Goal: Navigation & Orientation: Find specific page/section

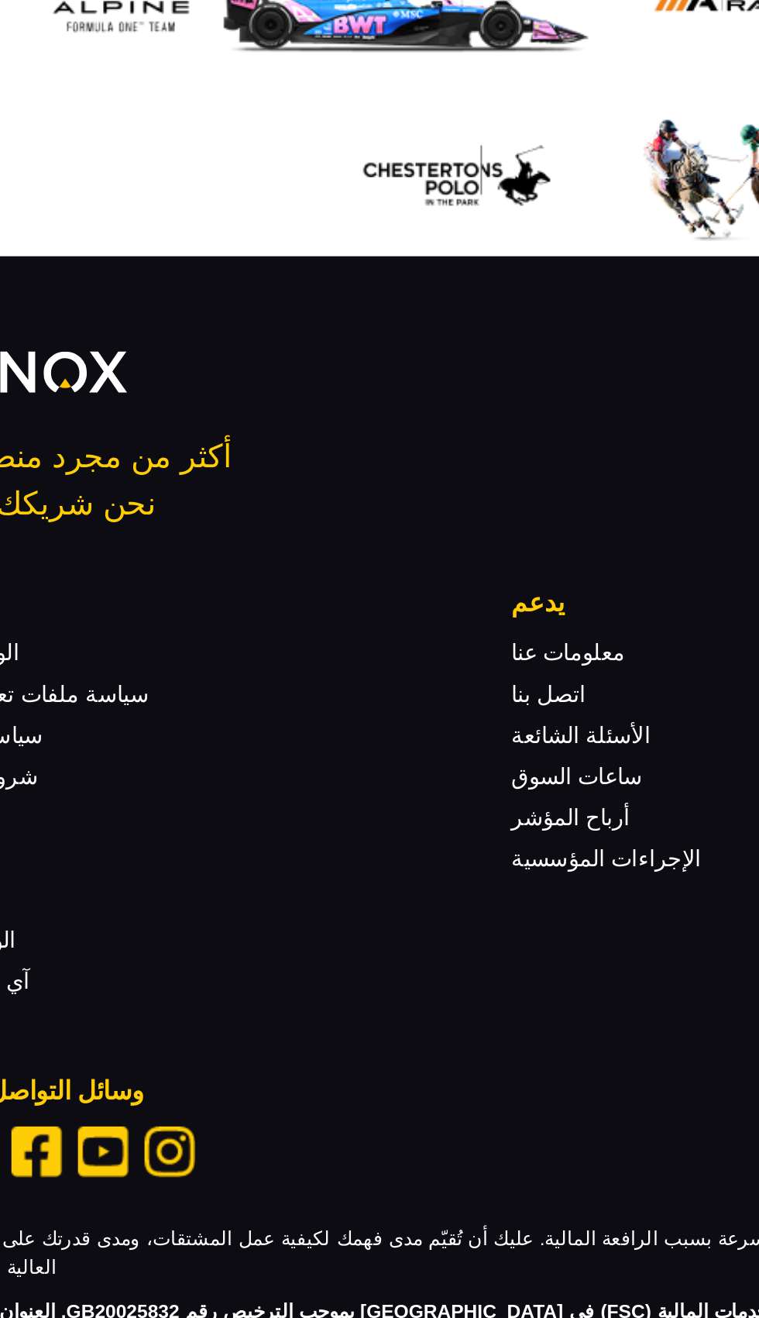
click at [160, 1078] on img "انستغرام" at bounding box center [158, 1090] width 25 height 25
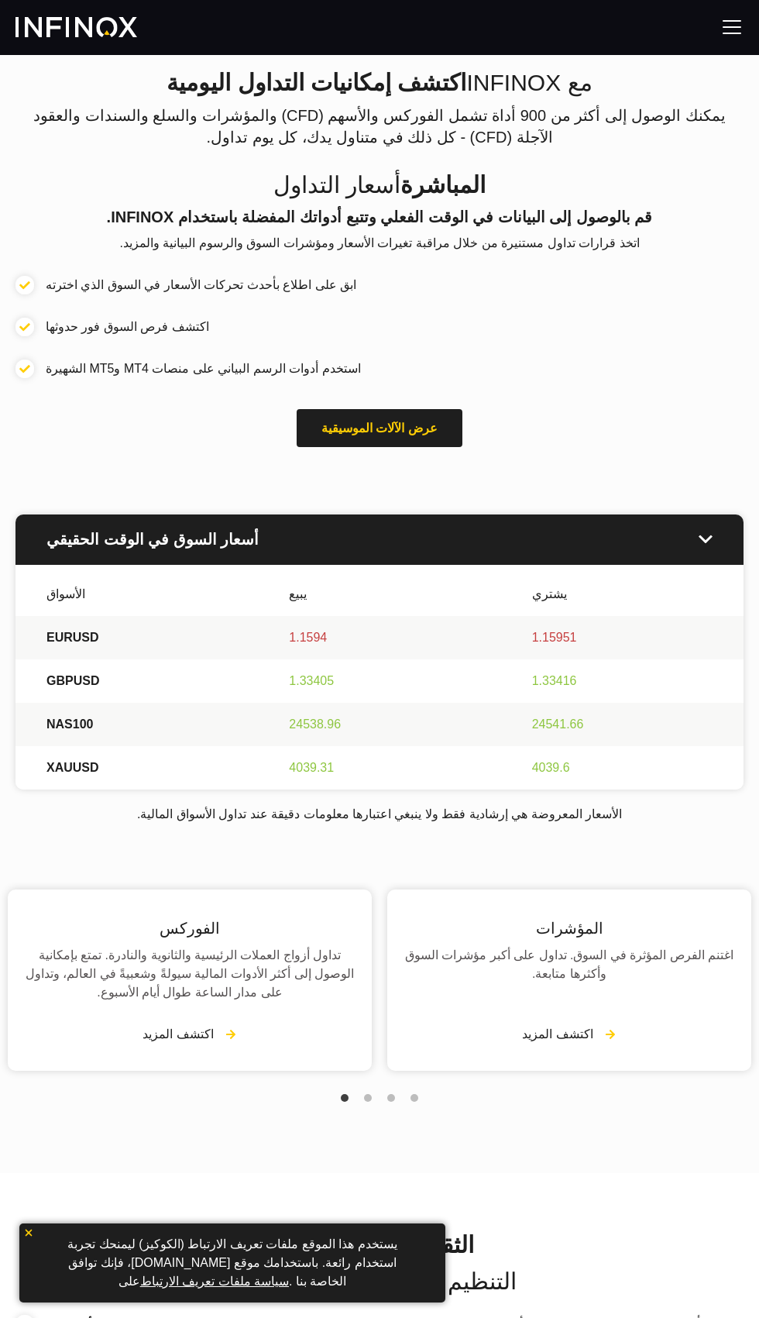
scroll to position [1159, 0]
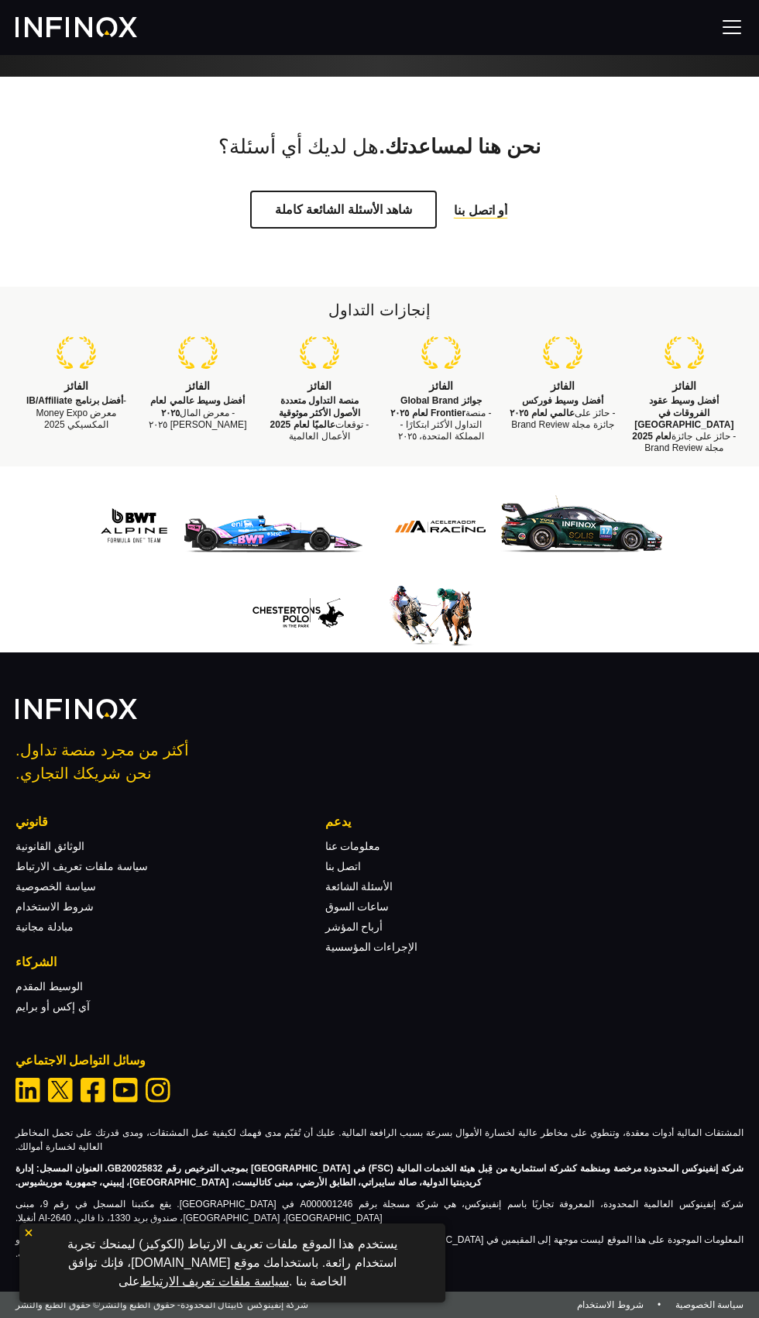
scroll to position [2682, 0]
